Goal: Task Accomplishment & Management: Complete application form

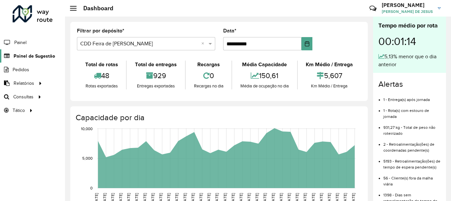
click at [15, 56] on span "Painel de Sugestão" at bounding box center [34, 56] width 41 height 7
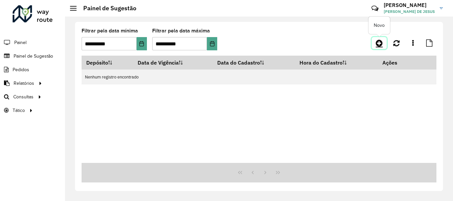
click at [381, 41] on icon at bounding box center [379, 43] width 7 height 8
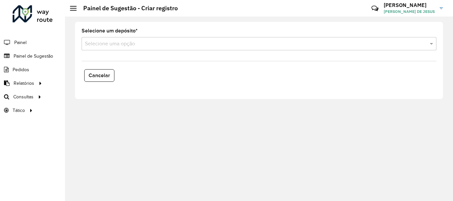
click at [123, 45] on input "text" at bounding box center [252, 44] width 335 height 8
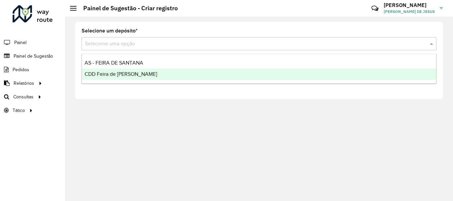
click at [119, 75] on span "CDD Feira de [PERSON_NAME]" at bounding box center [121, 74] width 73 height 6
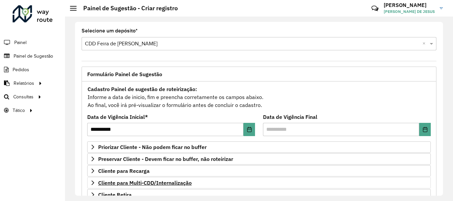
scroll to position [66, 0]
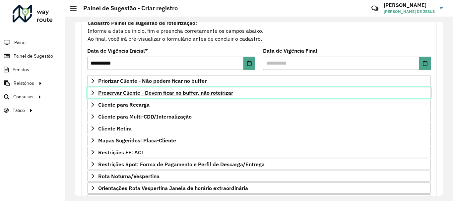
click at [94, 95] on icon at bounding box center [92, 92] width 5 height 5
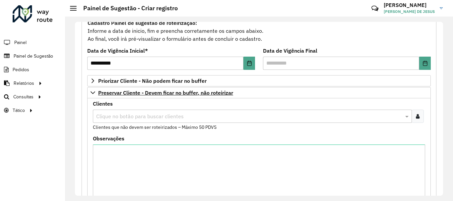
click at [112, 118] on input "text" at bounding box center [249, 117] width 309 height 8
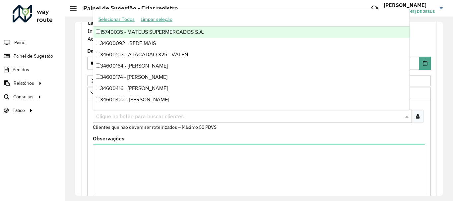
paste input "*****"
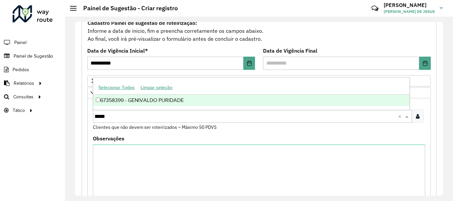
type input "*****"
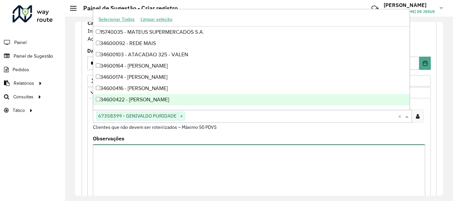
click at [126, 158] on textarea "Observações" at bounding box center [259, 173] width 333 height 56
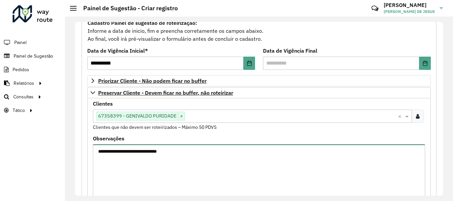
type textarea "**********"
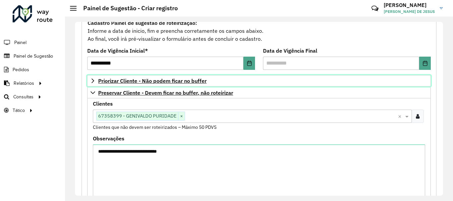
click at [92, 80] on icon at bounding box center [92, 80] width 5 height 5
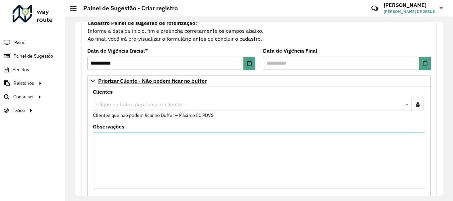
click at [417, 104] on icon at bounding box center [418, 104] width 4 height 5
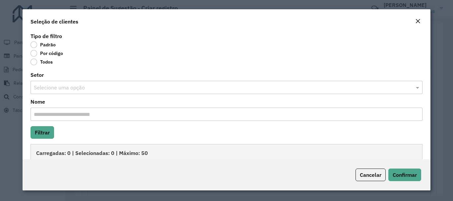
click at [33, 52] on label "Por código" at bounding box center [47, 53] width 33 height 7
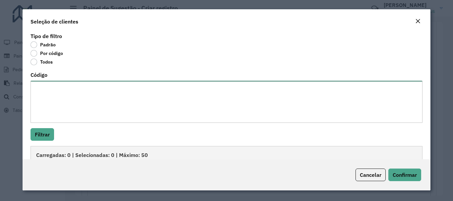
click at [53, 89] on textarea "Código" at bounding box center [227, 102] width 392 height 42
paste textarea "******** ******** ******** ******** ******** ******** ******** ******** *******…"
type textarea "******** ******** ******** ******** ******** ******** ******** ******** *******…"
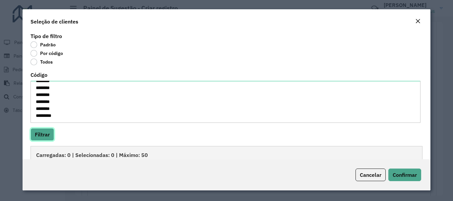
click at [48, 133] on button "Filtrar" at bounding box center [43, 134] width 24 height 13
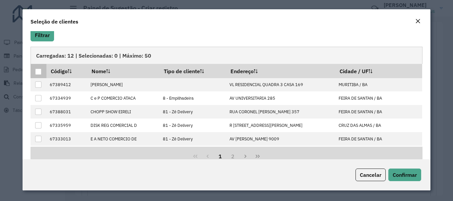
click at [39, 71] on div at bounding box center [38, 72] width 6 height 6
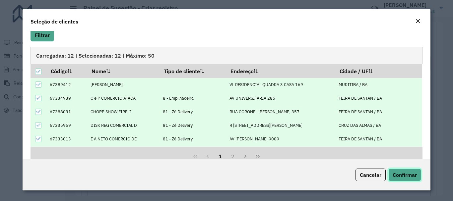
click at [402, 176] on span "Confirmar" at bounding box center [405, 175] width 24 height 7
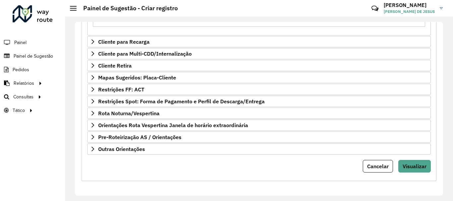
scroll to position [318, 0]
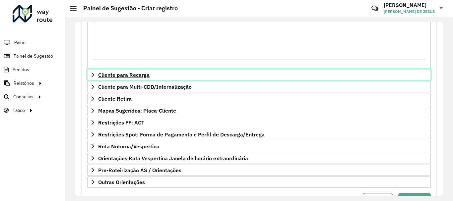
click at [179, 75] on link "Cliente para Recarga" at bounding box center [259, 74] width 344 height 11
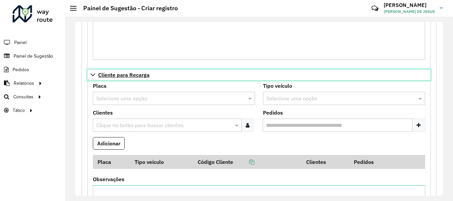
click at [90, 76] on link "Cliente para Recarga" at bounding box center [259, 74] width 344 height 11
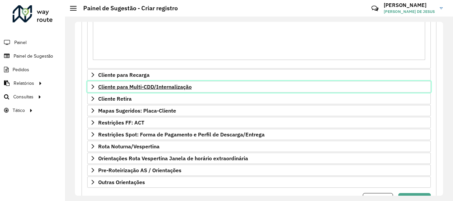
click at [158, 87] on span "Cliente para Multi-CDD/Internalização" at bounding box center [145, 86] width 94 height 5
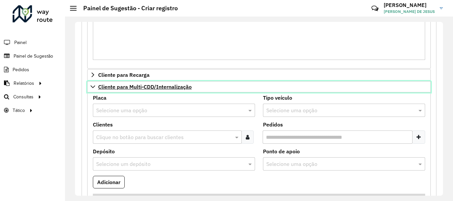
click at [158, 89] on span "Cliente para Multi-CDD/Internalização" at bounding box center [145, 86] width 94 height 5
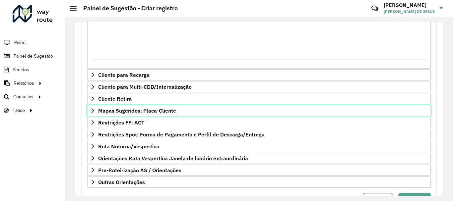
click at [132, 114] on span "Mapas Sugeridos: Placa-Cliente" at bounding box center [137, 110] width 78 height 5
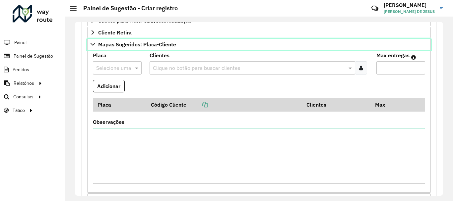
scroll to position [351, 0]
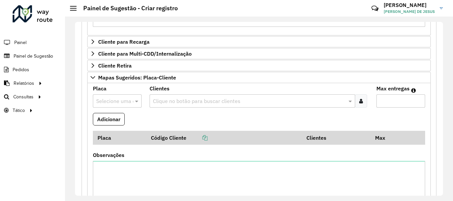
click at [357, 102] on div at bounding box center [361, 101] width 12 height 13
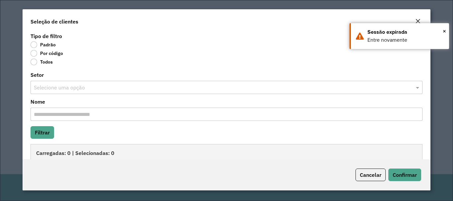
click at [36, 53] on label "Por código" at bounding box center [47, 53] width 33 height 7
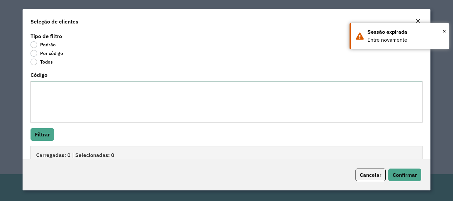
click at [49, 94] on textarea "Código" at bounding box center [227, 102] width 392 height 42
paste textarea "******** ******** ********"
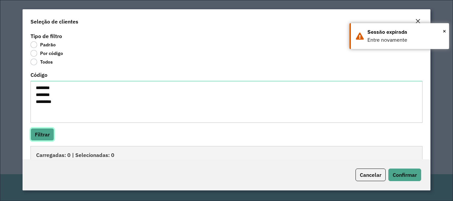
click at [50, 135] on button "Filtrar" at bounding box center [43, 134] width 24 height 13
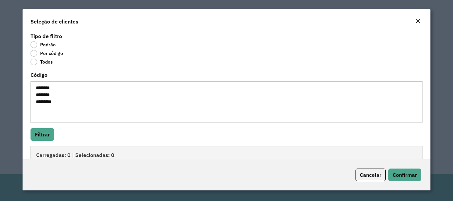
click at [60, 84] on textarea "******** ******** ********" at bounding box center [227, 102] width 392 height 42
click at [65, 89] on textarea "******** ******** ********" at bounding box center [227, 102] width 392 height 42
click at [67, 96] on textarea "******** ******** ********" at bounding box center [227, 102] width 392 height 42
click at [65, 101] on textarea "******** ******** ********" at bounding box center [227, 102] width 392 height 42
type textarea "******** ******** ********"
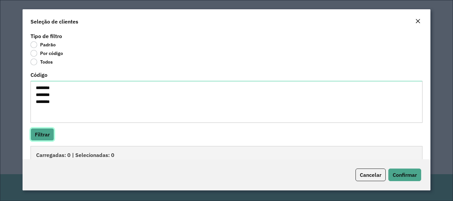
click at [44, 133] on button "Filtrar" at bounding box center [43, 134] width 24 height 13
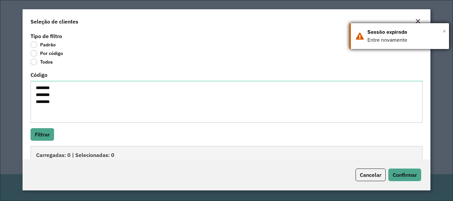
click at [443, 29] on span "×" at bounding box center [444, 31] width 3 height 10
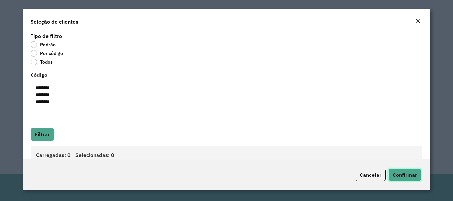
click at [399, 177] on span "Confirmar" at bounding box center [405, 175] width 24 height 7
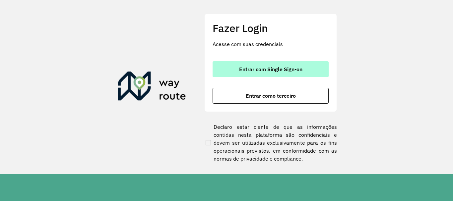
click at [282, 68] on span "Entrar com Single Sign-on" at bounding box center [270, 69] width 63 height 5
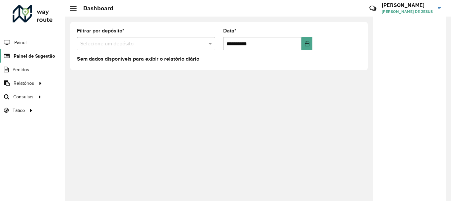
click at [42, 54] on span "Painel de Sugestão" at bounding box center [34, 56] width 41 height 7
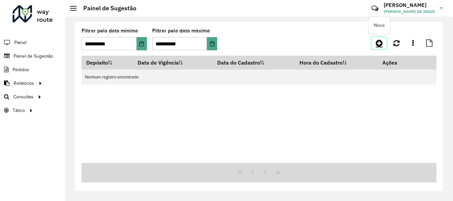
click at [382, 47] on icon at bounding box center [379, 43] width 7 height 8
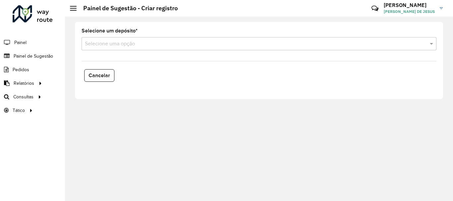
click at [115, 46] on input "text" at bounding box center [252, 44] width 335 height 8
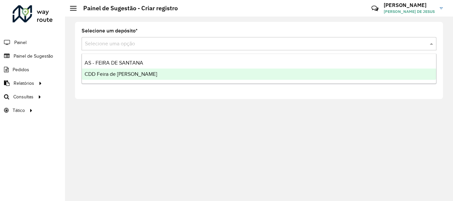
click at [107, 75] on span "CDD Feira de [PERSON_NAME]" at bounding box center [121, 74] width 73 height 6
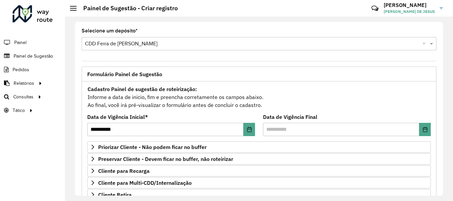
scroll to position [129, 0]
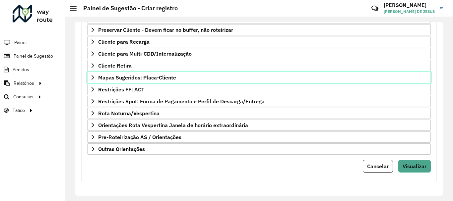
click at [105, 78] on span "Mapas Sugeridos: Placa-Cliente" at bounding box center [137, 77] width 78 height 5
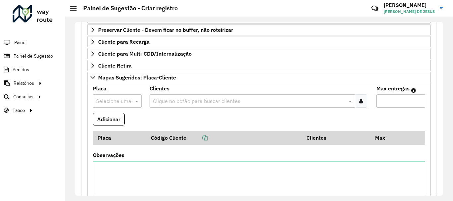
click at [359, 102] on icon at bounding box center [361, 101] width 4 height 5
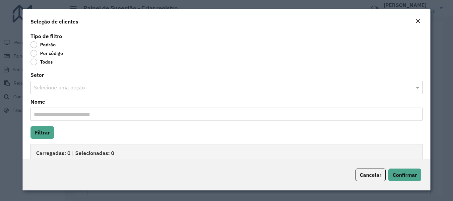
click at [34, 53] on label "Por código" at bounding box center [47, 53] width 33 height 7
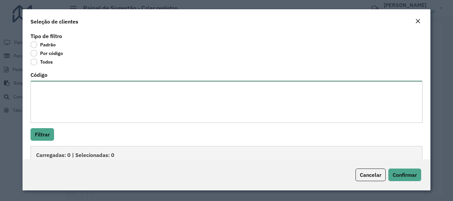
click at [71, 92] on textarea "Código" at bounding box center [227, 102] width 392 height 42
paste textarea "******** ******** ********"
type textarea "******** ******** ********"
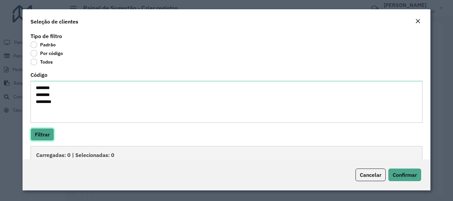
click at [51, 134] on button "Filtrar" at bounding box center [43, 134] width 24 height 13
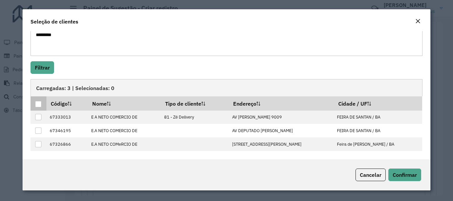
click at [38, 105] on div at bounding box center [38, 104] width 6 height 6
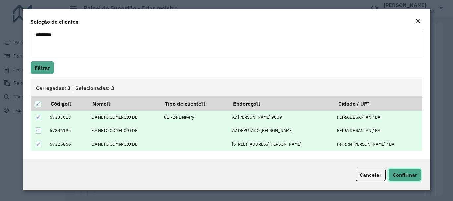
click at [401, 174] on span "Confirmar" at bounding box center [405, 175] width 24 height 7
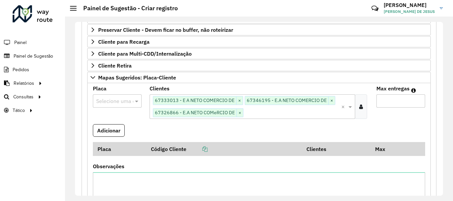
click at [396, 101] on input "Max entregas" at bounding box center [401, 101] width 49 height 13
type input "*"
click at [116, 103] on input "text" at bounding box center [110, 102] width 29 height 8
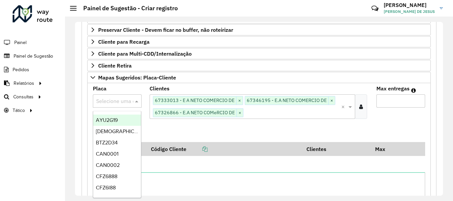
click at [124, 86] on div "Placa Selecione uma opção Clientes Clique no botão para buscar clientes 6733301…" at bounding box center [259, 160] width 344 height 154
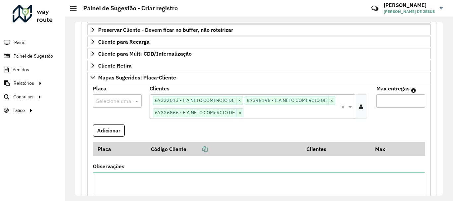
scroll to position [63, 0]
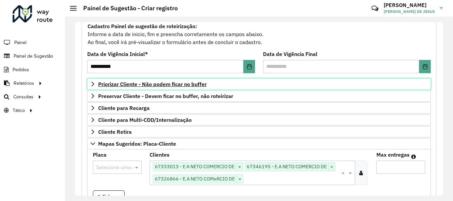
click at [153, 84] on span "Priorizar Cliente - Não podem ficar no buffer" at bounding box center [152, 84] width 109 height 5
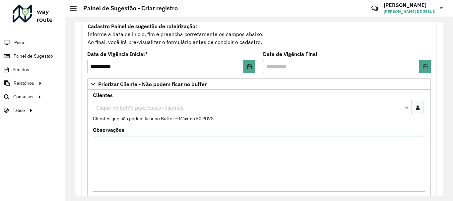
click at [137, 107] on input "text" at bounding box center [249, 108] width 309 height 8
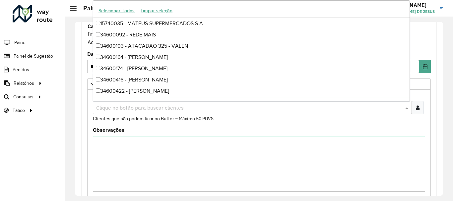
click at [419, 107] on div at bounding box center [418, 107] width 12 height 13
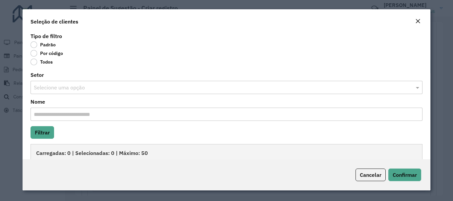
click at [35, 54] on label "Por código" at bounding box center [47, 53] width 33 height 7
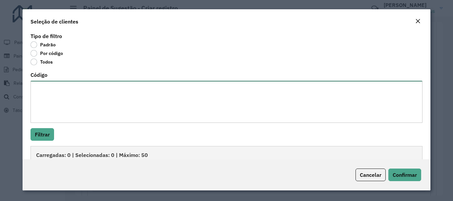
click at [58, 95] on textarea "Código" at bounding box center [227, 102] width 392 height 42
paste textarea "******** ******** ******** ******** ******** ******** ******** ******** *******…"
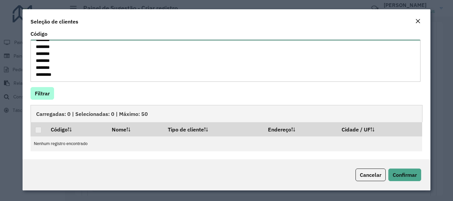
type textarea "******** ******** ******** ******** ******** ******** ******** ******** *******…"
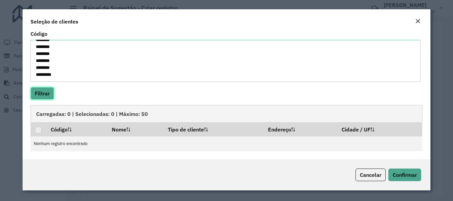
click at [42, 95] on button "Filtrar" at bounding box center [43, 93] width 24 height 13
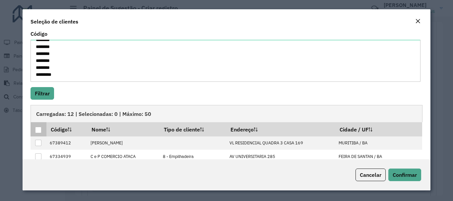
click at [37, 130] on div at bounding box center [38, 130] width 6 height 6
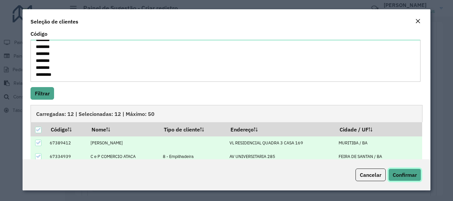
click at [406, 176] on span "Confirmar" at bounding box center [405, 175] width 24 height 7
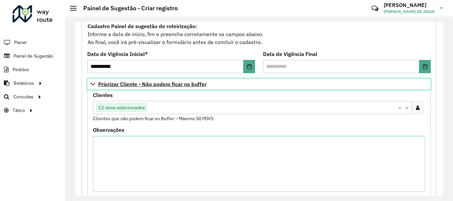
click at [92, 84] on icon at bounding box center [92, 84] width 5 height 5
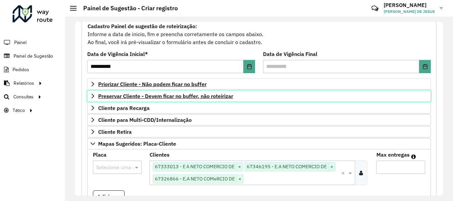
click at [91, 95] on icon at bounding box center [92, 96] width 5 height 5
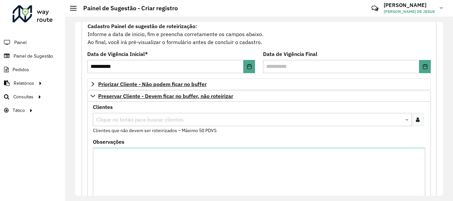
click at [171, 123] on input "text" at bounding box center [249, 120] width 309 height 8
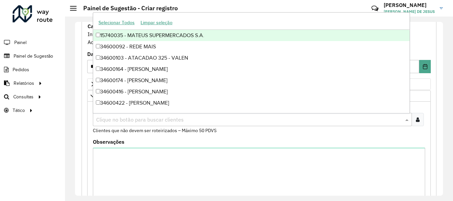
paste input "*****"
type input "*****"
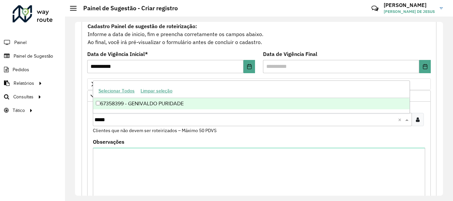
click at [104, 106] on div "67358399 - GENIVALDO PURIDADE" at bounding box center [251, 103] width 317 height 11
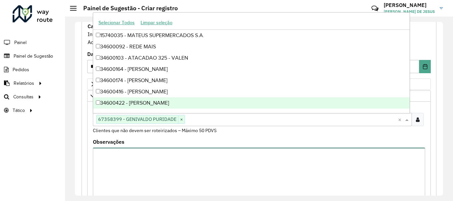
click at [114, 158] on textarea "Observações" at bounding box center [259, 176] width 333 height 56
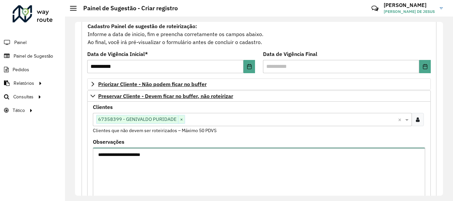
click at [122, 155] on textarea "**********" at bounding box center [259, 176] width 333 height 56
click at [158, 156] on textarea "**********" at bounding box center [259, 176] width 333 height 56
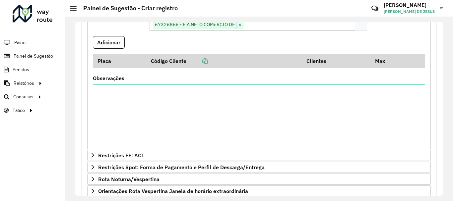
scroll to position [229, 0]
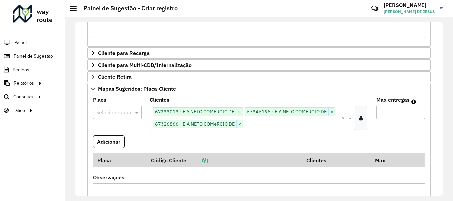
type textarea "**********"
click at [122, 112] on input "text" at bounding box center [110, 113] width 29 height 8
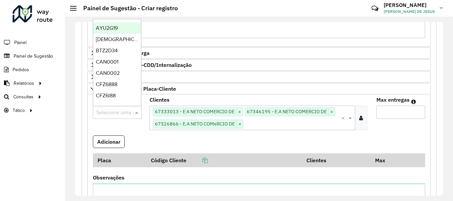
click at [127, 133] on formly-field "Placa Selecione uma opção" at bounding box center [117, 117] width 57 height 38
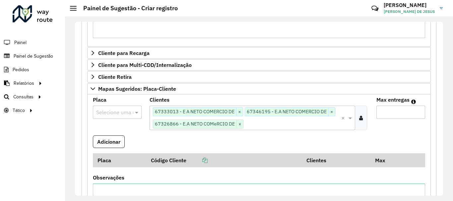
click at [119, 115] on input "text" at bounding box center [110, 113] width 29 height 8
type input "***"
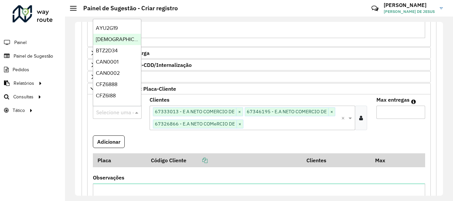
click at [128, 130] on formly-field "Placa Selecione uma opção" at bounding box center [117, 117] width 57 height 38
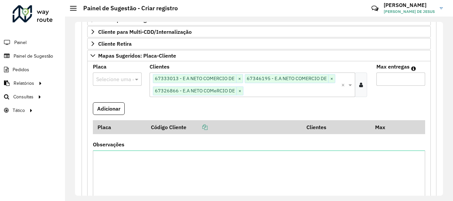
scroll to position [295, 0]
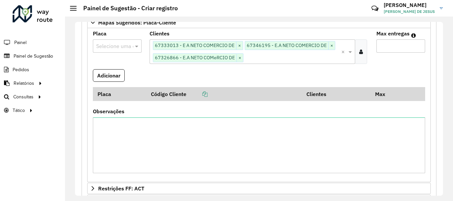
click at [117, 49] on input "text" at bounding box center [110, 46] width 29 height 8
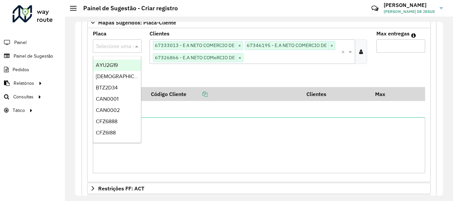
click at [171, 81] on formly-field "Adicionar" at bounding box center [259, 78] width 341 height 18
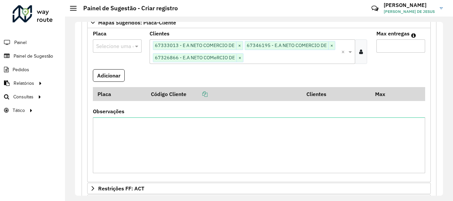
click at [125, 45] on div at bounding box center [117, 46] width 49 height 9
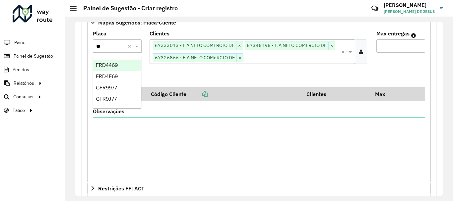
type input "***"
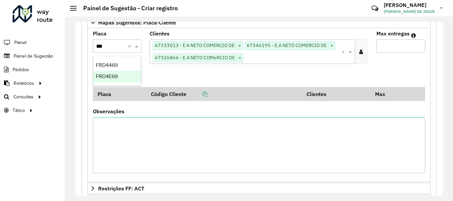
click at [121, 75] on div "FRD4E69" at bounding box center [117, 76] width 48 height 11
click at [110, 76] on button "Adicionar" at bounding box center [109, 75] width 32 height 13
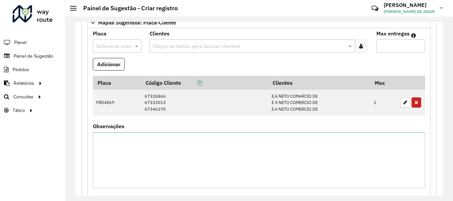
scroll to position [409, 0]
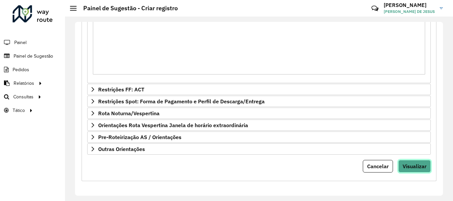
click at [418, 165] on span "Visualizar" at bounding box center [415, 166] width 24 height 7
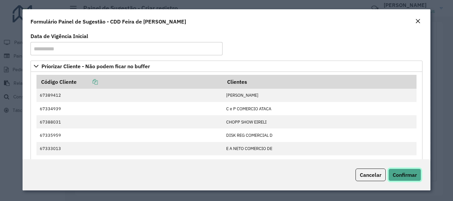
click at [402, 176] on span "Confirmar" at bounding box center [405, 175] width 24 height 7
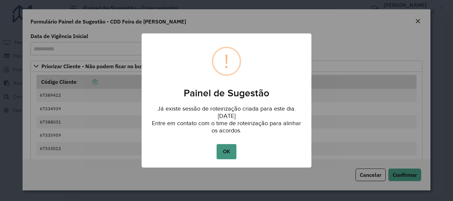
click at [229, 154] on button "OK" at bounding box center [227, 151] width 20 height 15
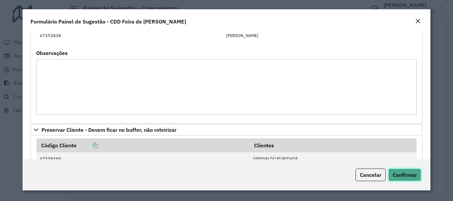
scroll to position [107, 0]
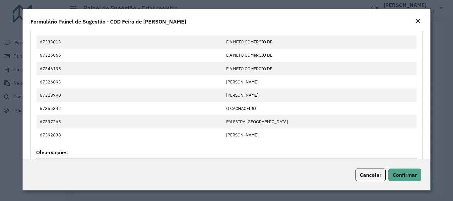
click at [418, 22] on em "Close" at bounding box center [418, 21] width 5 height 5
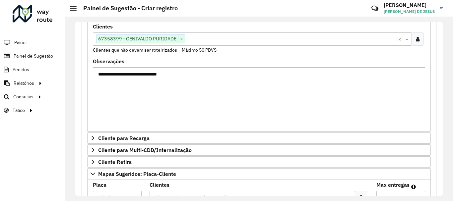
scroll to position [77, 0]
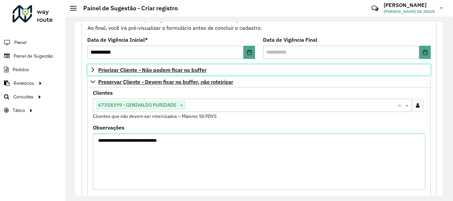
click at [90, 73] on link "Priorizar Cliente - Não podem ficar no buffer" at bounding box center [259, 69] width 344 height 11
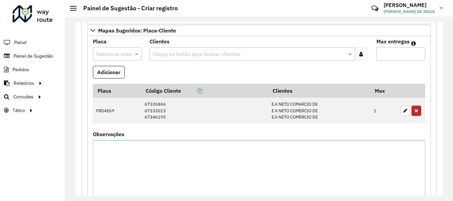
scroll to position [520, 0]
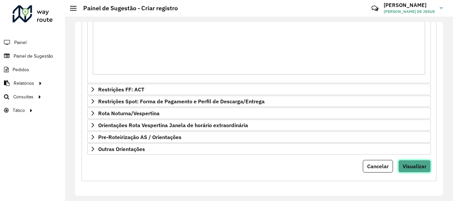
click at [418, 166] on span "Visualizar" at bounding box center [415, 166] width 24 height 7
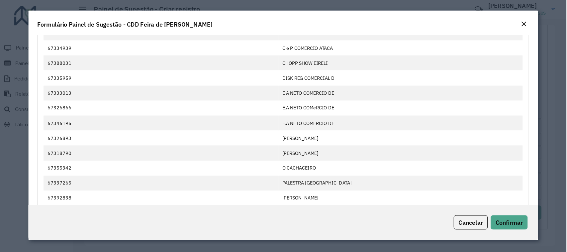
scroll to position [66, 0]
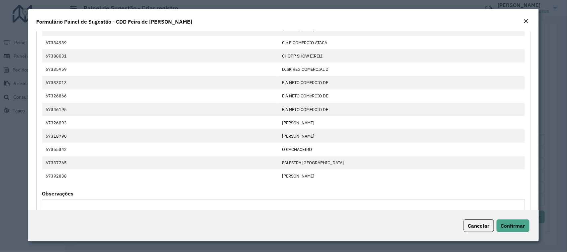
drag, startPoint x: 538, startPoint y: 79, endPoint x: 535, endPoint y: 68, distance: 11.0
click at [451, 68] on modal-container "**********" at bounding box center [283, 126] width 567 height 252
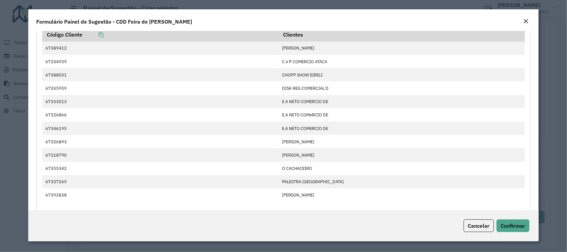
scroll to position [46, 0]
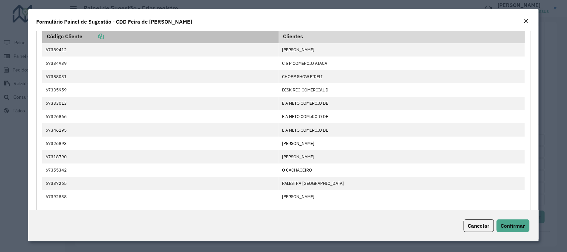
click at [104, 35] on icon at bounding box center [100, 36] width 5 height 5
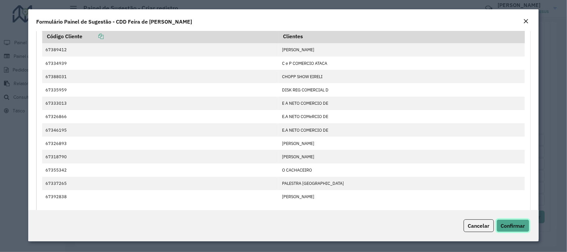
click at [451, 201] on span "Confirmar" at bounding box center [512, 225] width 24 height 7
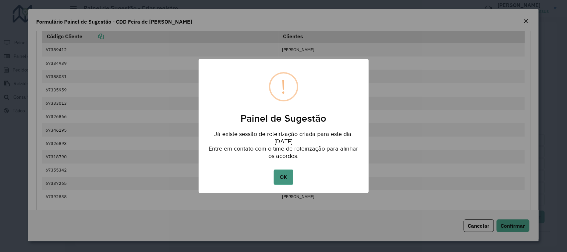
click at [280, 177] on button "OK" at bounding box center [283, 176] width 20 height 15
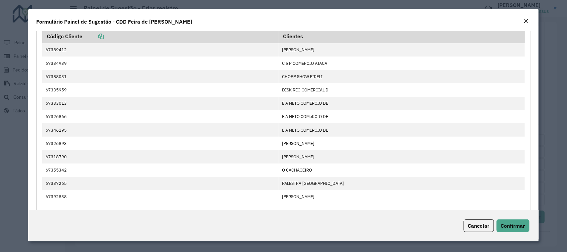
click at [451, 25] on div "Close" at bounding box center [525, 22] width 5 height 8
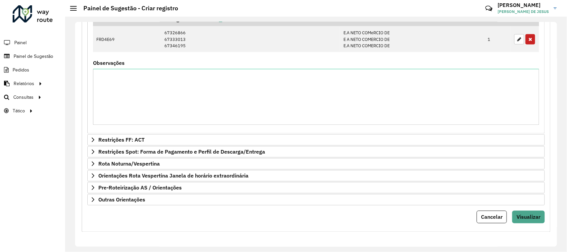
click at [451, 21] on div "**********" at bounding box center [315, 134] width 501 height 235
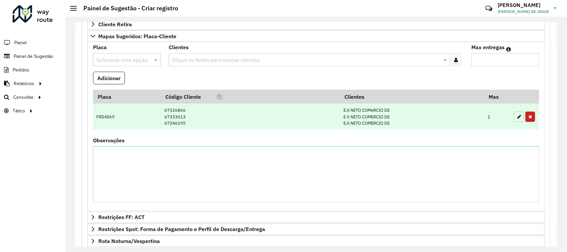
click at [451, 114] on icon "button" at bounding box center [519, 116] width 4 height 5
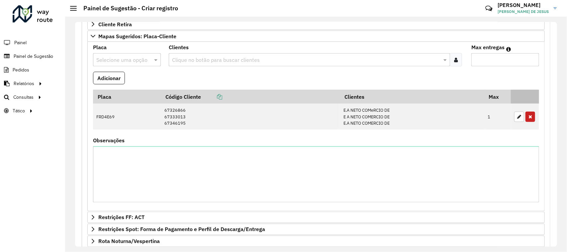
type input "*"
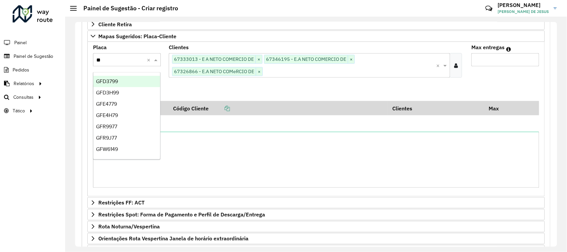
type input "***"
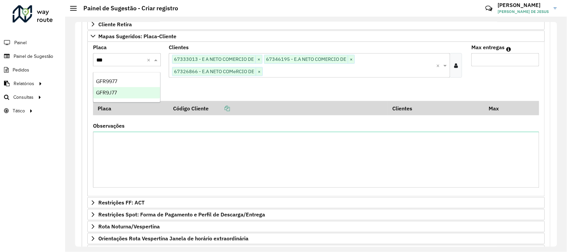
click at [128, 91] on div "GFR9J77" at bounding box center [126, 92] width 67 height 11
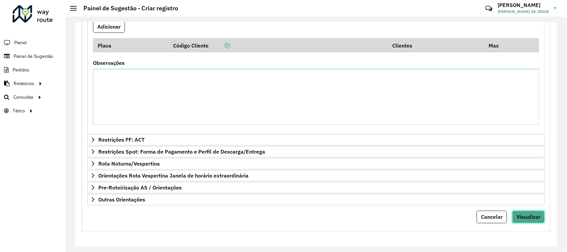
click at [451, 201] on span "Visualizar" at bounding box center [528, 216] width 24 height 7
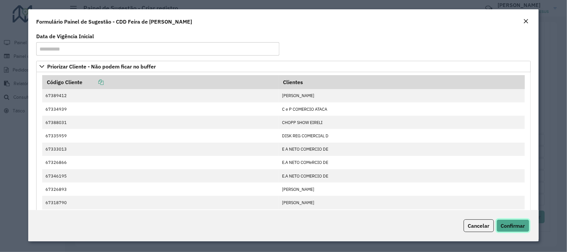
click at [451, 201] on span "Confirmar" at bounding box center [512, 225] width 24 height 7
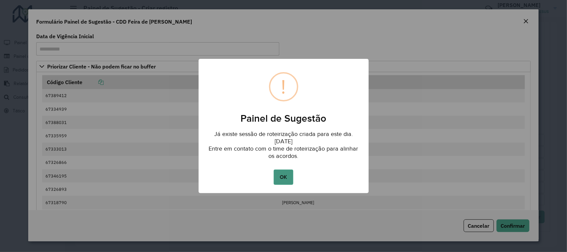
click at [282, 175] on button "OK" at bounding box center [283, 176] width 20 height 15
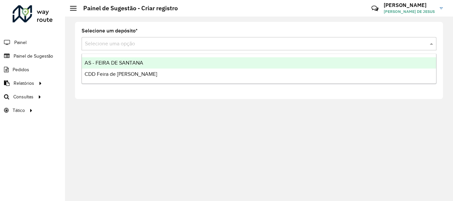
click at [109, 47] on input "text" at bounding box center [252, 44] width 335 height 8
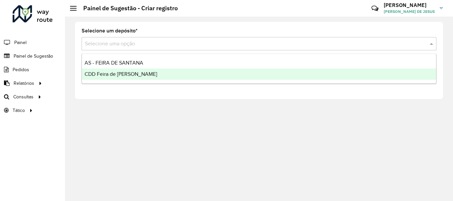
click at [106, 74] on span "CDD Feira de [PERSON_NAME]" at bounding box center [121, 74] width 73 height 6
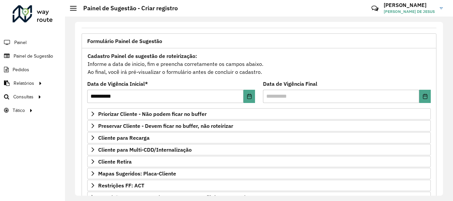
scroll to position [66, 0]
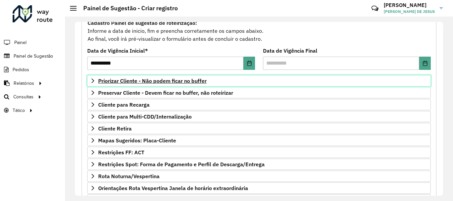
click at [173, 82] on span "Priorizar Cliente - Não podem ficar no buffer" at bounding box center [152, 80] width 109 height 5
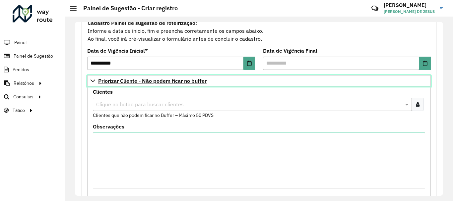
click at [173, 82] on span "Priorizar Cliente - Não podem ficar no buffer" at bounding box center [152, 80] width 109 height 5
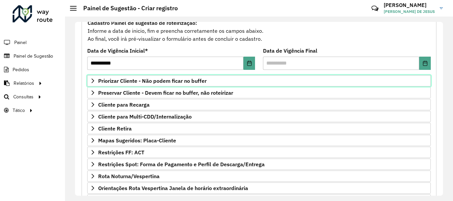
scroll to position [0, 0]
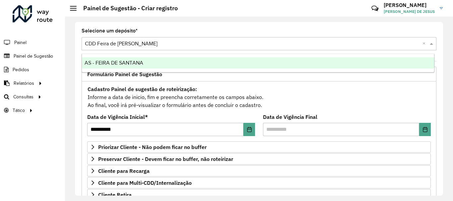
click at [141, 44] on input "text" at bounding box center [252, 44] width 335 height 8
click at [142, 65] on span "AS - FEIRA DE SANTANA" at bounding box center [114, 63] width 59 height 6
click at [146, 44] on input "text" at bounding box center [252, 44] width 335 height 8
click at [132, 64] on span "CDD Feira de [PERSON_NAME]" at bounding box center [121, 63] width 73 height 6
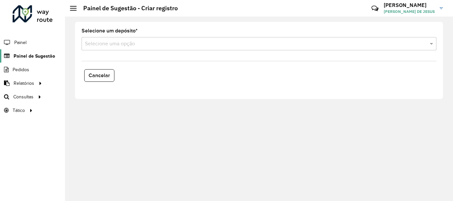
click at [36, 54] on span "Painel de Sugestão" at bounding box center [34, 56] width 41 height 7
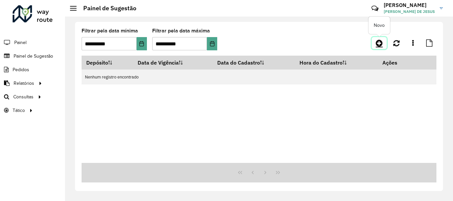
click at [377, 44] on icon at bounding box center [379, 43] width 7 height 8
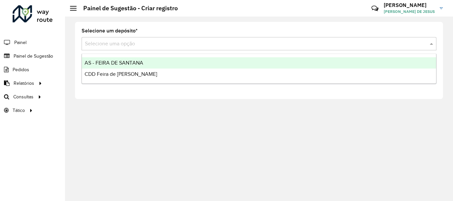
click at [159, 40] on input "text" at bounding box center [252, 44] width 335 height 8
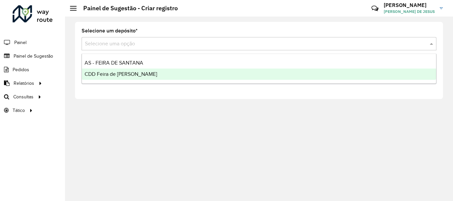
click at [129, 76] on span "CDD Feira de [PERSON_NAME]" at bounding box center [121, 74] width 73 height 6
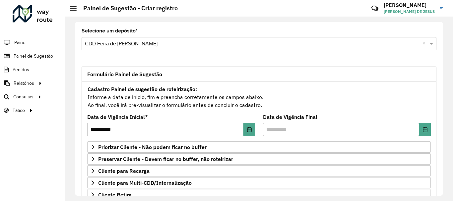
scroll to position [66, 0]
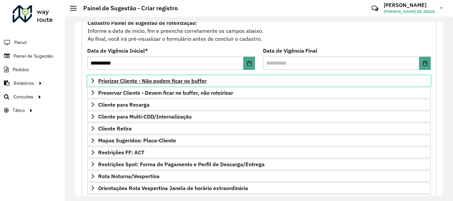
click at [94, 82] on icon at bounding box center [92, 80] width 5 height 5
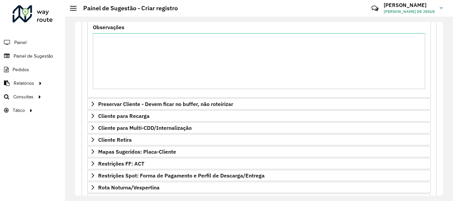
scroll to position [240, 0]
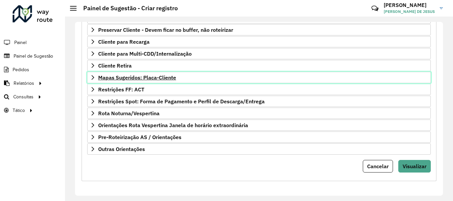
click at [123, 76] on span "Mapas Sugeridos: Placa-Cliente" at bounding box center [137, 77] width 78 height 5
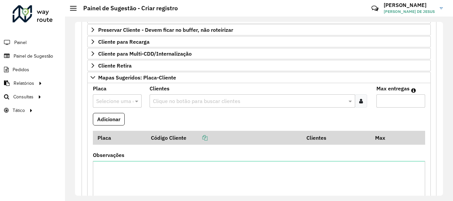
click at [108, 102] on input "text" at bounding box center [110, 102] width 29 height 8
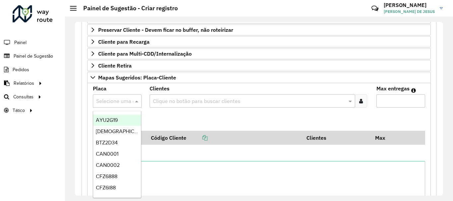
paste input "*******"
type input "*******"
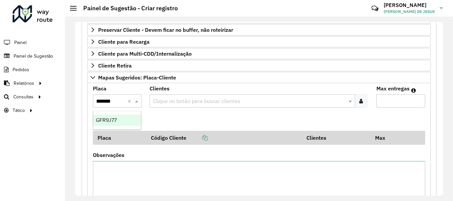
click at [116, 118] on span "GFR9J77" at bounding box center [106, 120] width 21 height 6
click at [185, 95] on div "Clique no botão para buscar clientes" at bounding box center [253, 101] width 206 height 13
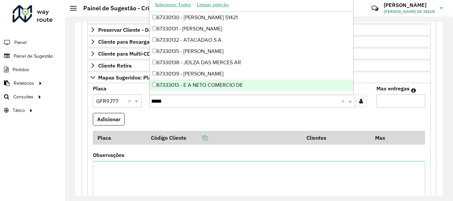
type input "*****"
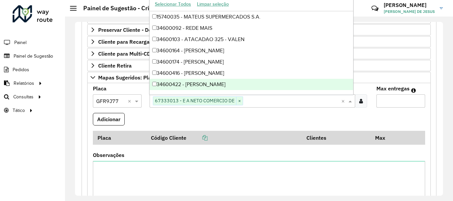
click at [269, 100] on input "text" at bounding box center [292, 102] width 98 height 8
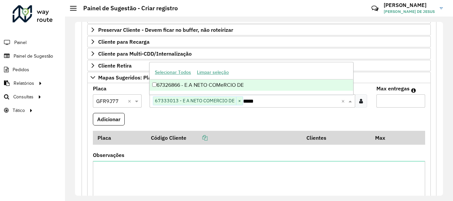
type input "*****"
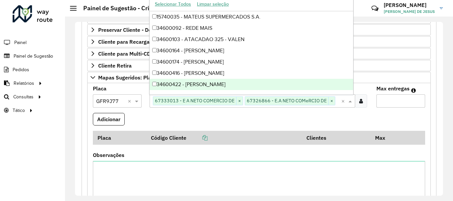
click at [337, 103] on input "text" at bounding box center [339, 102] width 6 height 8
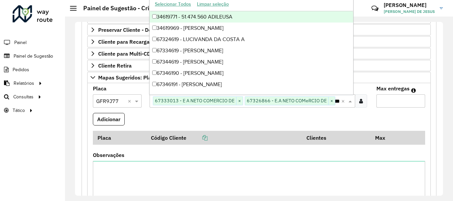
type input "*****"
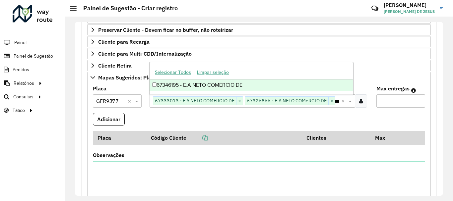
scroll to position [0, 11]
click at [190, 86] on div "67346195 - E.A NETO COMERCIO DE" at bounding box center [252, 85] width 204 height 11
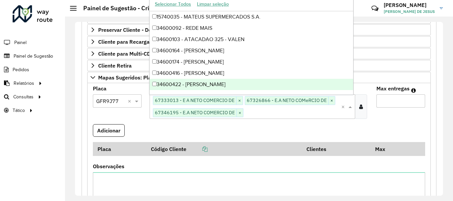
click at [387, 101] on input "Max entregas" at bounding box center [401, 101] width 49 height 13
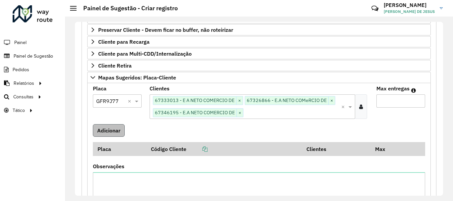
type input "*"
click at [119, 131] on button "Adicionar" at bounding box center [109, 130] width 32 height 13
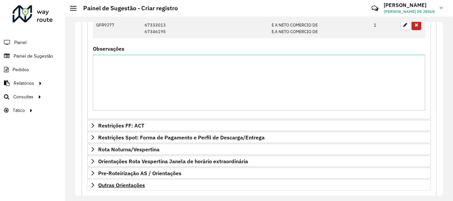
scroll to position [409, 0]
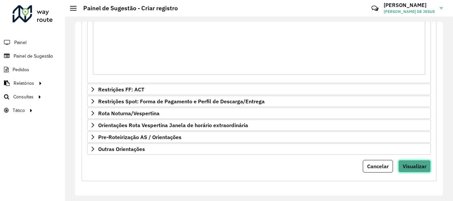
click at [408, 164] on span "Visualizar" at bounding box center [415, 166] width 24 height 7
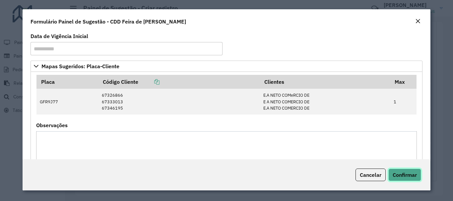
click at [401, 174] on span "Confirmar" at bounding box center [405, 175] width 24 height 7
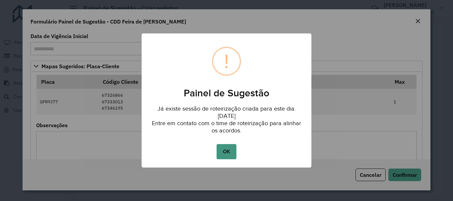
click at [225, 153] on button "OK" at bounding box center [227, 151] width 20 height 15
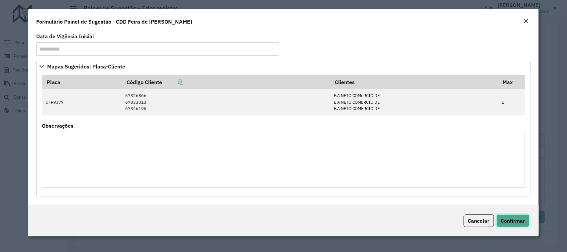
scroll to position [364, 0]
click at [453, 22] on em "Close" at bounding box center [525, 21] width 5 height 5
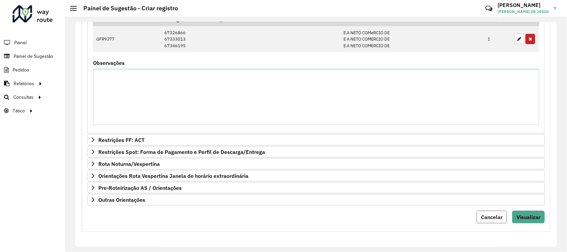
click at [453, 201] on span "Cancelar" at bounding box center [492, 216] width 22 height 7
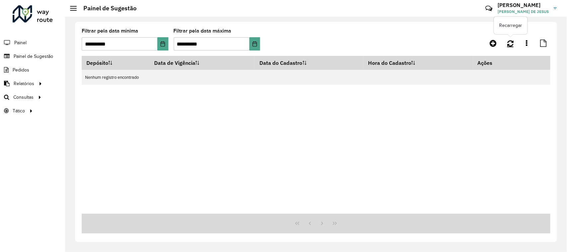
click at [453, 41] on icon at bounding box center [510, 42] width 6 height 7
click at [40, 14] on div at bounding box center [33, 13] width 40 height 17
